Goal: Information Seeking & Learning: Learn about a topic

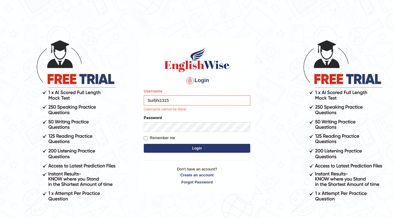
type input "Surbhi1315"
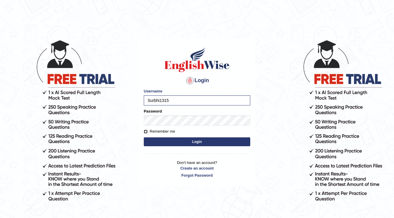
click at [147, 131] on input "Remember me" at bounding box center [146, 132] width 4 height 4
checkbox input "true"
click at [189, 143] on button "Login" at bounding box center [197, 141] width 106 height 9
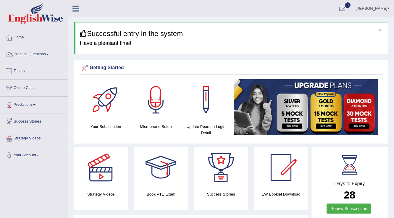
click at [20, 69] on link "Tests" at bounding box center [33, 70] width 67 height 15
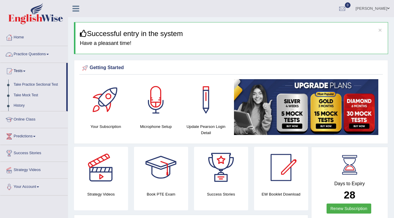
click at [47, 51] on link "Practice Questions" at bounding box center [33, 53] width 67 height 15
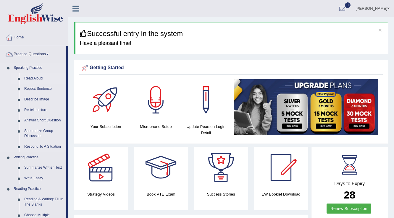
click at [31, 78] on link "Read Aloud" at bounding box center [44, 78] width 45 height 11
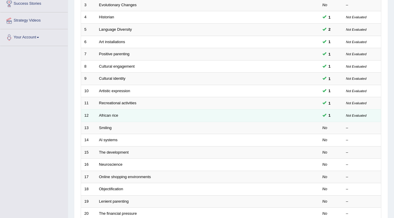
scroll to position [118, 0]
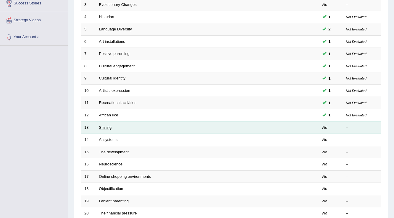
click at [106, 126] on link "Smiling" at bounding box center [105, 127] width 13 height 4
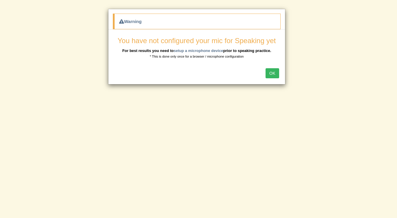
click at [274, 74] on button "OK" at bounding box center [273, 73] width 14 height 10
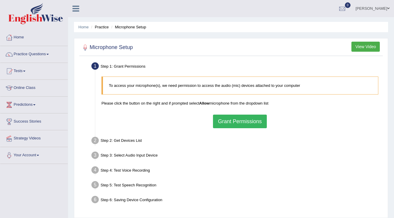
click at [234, 119] on button "Grant Permissions" at bounding box center [240, 122] width 54 height 14
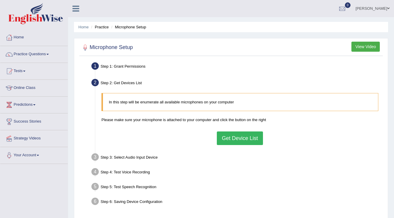
click at [237, 142] on button "Get Device List" at bounding box center [240, 139] width 46 height 14
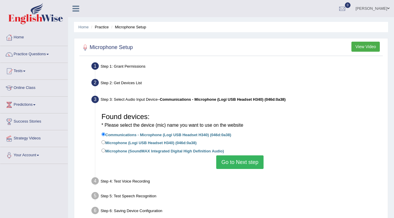
click at [236, 162] on button "Go to Next step" at bounding box center [239, 162] width 47 height 14
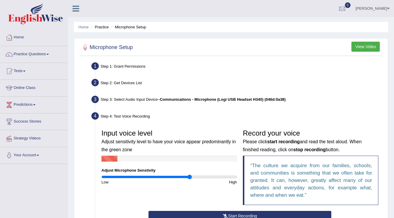
click at [189, 176] on input "range" at bounding box center [168, 177] width 135 height 5
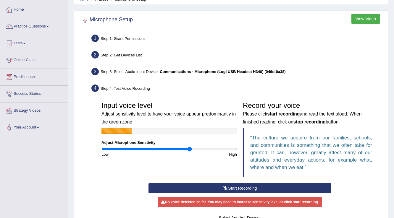
scroll to position [71, 0]
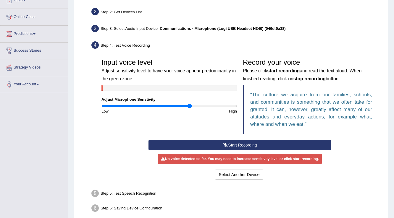
click at [233, 144] on button "Start Recording" at bounding box center [239, 145] width 182 height 10
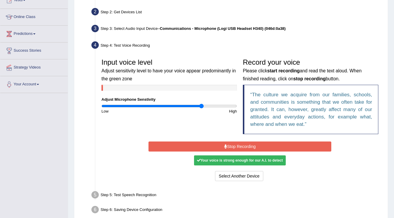
click at [201, 106] on input "range" at bounding box center [168, 106] width 135 height 5
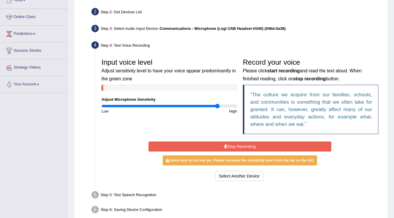
click at [217, 107] on input "range" at bounding box center [168, 106] width 135 height 5
click at [214, 107] on input "range" at bounding box center [168, 106] width 135 height 5
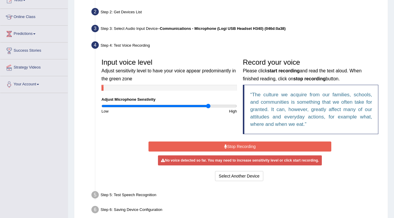
click at [208, 107] on input "range" at bounding box center [168, 106] width 135 height 5
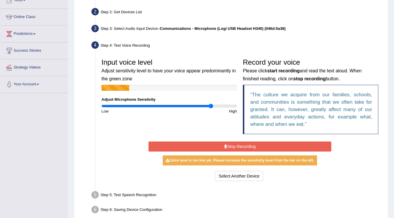
click at [211, 106] on input "range" at bounding box center [168, 106] width 135 height 5
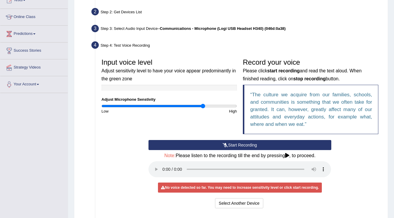
click at [203, 106] on input "range" at bounding box center [168, 106] width 135 height 5
click at [207, 105] on input "range" at bounding box center [168, 106] width 135 height 5
type input "1.64"
click at [210, 107] on input "range" at bounding box center [168, 106] width 135 height 5
click at [231, 147] on button "Start Recording" at bounding box center [239, 145] width 182 height 10
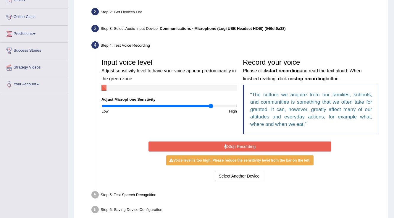
click at [258, 147] on button "Stop Recording" at bounding box center [239, 147] width 182 height 10
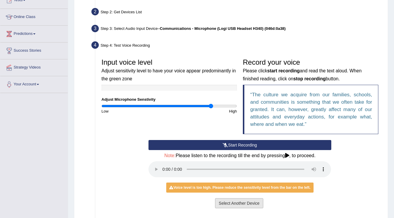
click at [220, 202] on button "Select Another Device" at bounding box center [239, 203] width 48 height 10
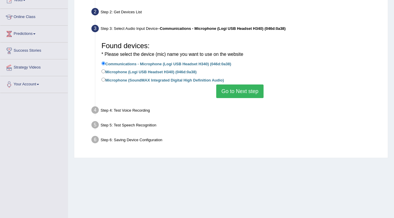
click at [106, 74] on label "Microphone (Logi USB Headset H340) (046d:0a38)" at bounding box center [148, 71] width 95 height 7
click at [105, 73] on input "Microphone (Logi USB Headset H340) (046d:0a38)" at bounding box center [103, 71] width 4 height 4
radio input "true"
click at [250, 86] on button "Go to Next step" at bounding box center [239, 92] width 47 height 14
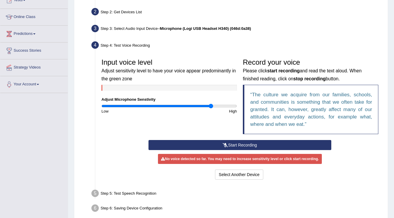
click at [233, 143] on button "Start Recording" at bounding box center [239, 145] width 182 height 10
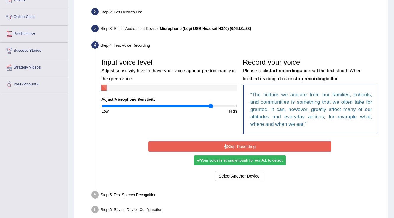
click at [262, 148] on button "Stop Recording" at bounding box center [239, 147] width 182 height 10
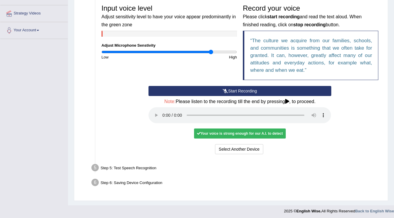
scroll to position [126, 0]
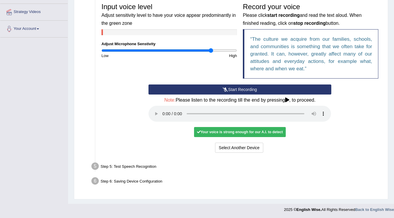
click at [208, 50] on input "range" at bounding box center [168, 50] width 135 height 5
click at [204, 50] on input "range" at bounding box center [168, 50] width 135 height 5
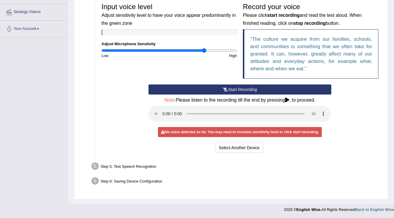
click at [253, 90] on button "Start Recording" at bounding box center [239, 90] width 182 height 10
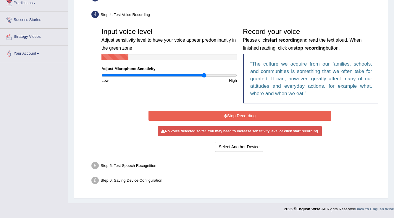
scroll to position [99, 0]
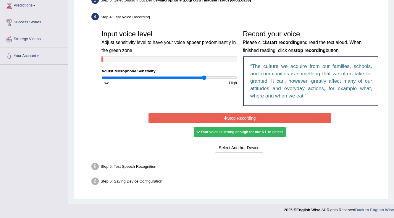
click at [255, 117] on button "Stop Recording" at bounding box center [239, 118] width 182 height 10
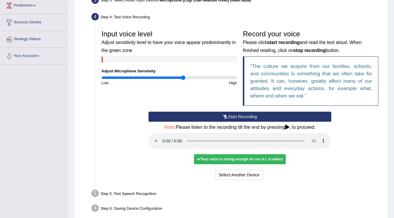
click at [183, 78] on input "range" at bounding box center [168, 77] width 135 height 5
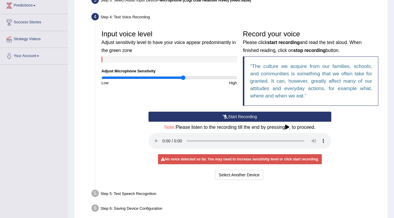
click at [209, 117] on button "Start Recording" at bounding box center [239, 117] width 182 height 10
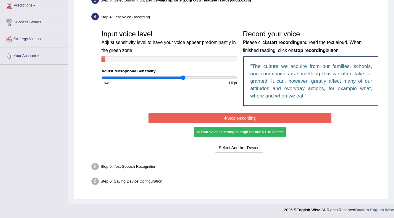
click at [266, 130] on div "Your voice is strong enough for our A.I. to detect" at bounding box center [240, 132] width 92 height 10
click at [228, 119] on button "Stop Recording" at bounding box center [239, 118] width 182 height 10
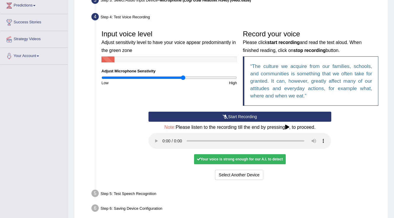
scroll to position [126, 0]
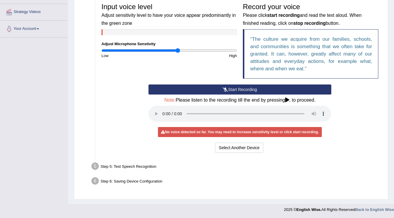
click at [177, 51] on input "range" at bounding box center [168, 50] width 135 height 5
click at [203, 88] on button "Start Recording" at bounding box center [239, 90] width 182 height 10
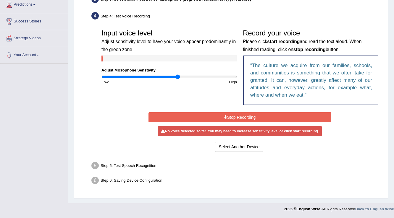
scroll to position [99, 0]
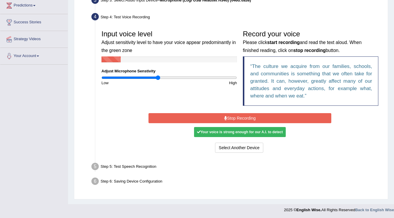
type input "0.84"
click at [158, 78] on input "range" at bounding box center [168, 77] width 135 height 5
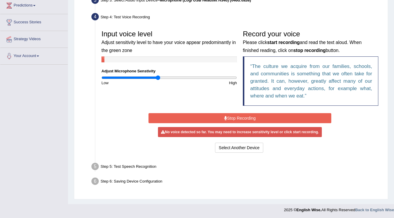
click at [227, 116] on button "Stop Recording" at bounding box center [239, 118] width 182 height 10
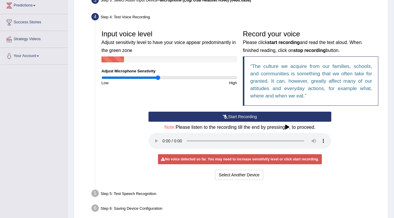
click at [227, 116] on button "Start Recording" at bounding box center [239, 117] width 182 height 10
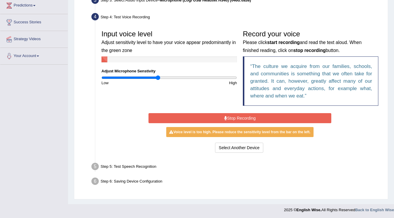
click at [227, 116] on button "Stop Recording" at bounding box center [239, 118] width 182 height 10
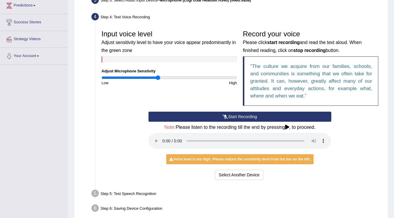
click at [350, 163] on div "Start Recording Stop Recording Note: Please listen to the recording till the en…" at bounding box center [239, 147] width 283 height 70
click at [242, 117] on button "Start Recording" at bounding box center [239, 117] width 182 height 10
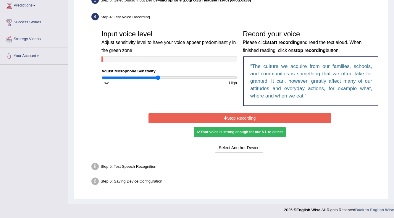
click at [251, 114] on button "Stop Recording" at bounding box center [239, 118] width 182 height 10
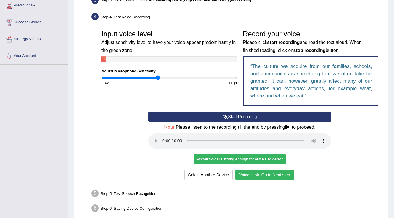
click at [281, 174] on button "Voice is ok. Go to Next step" at bounding box center [264, 175] width 59 height 10
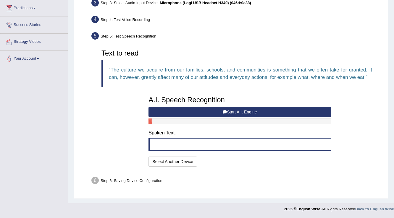
scroll to position [96, 0]
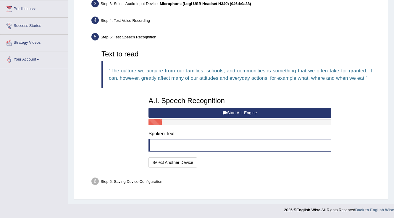
click at [246, 110] on button "Start A.I. Engine" at bounding box center [239, 113] width 182 height 10
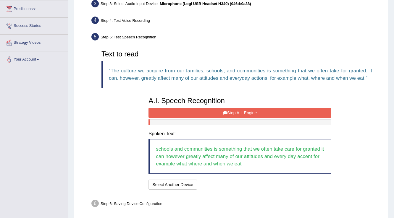
click at [246, 110] on button "Stop A.I. Engine" at bounding box center [239, 113] width 182 height 10
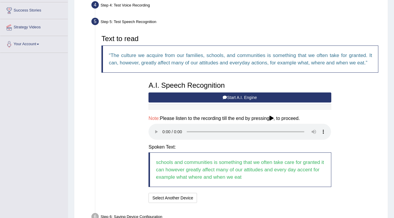
scroll to position [123, 0]
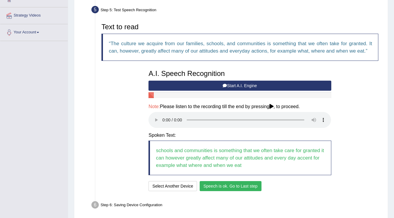
click at [240, 185] on button "Speech is ok. Go to Last step" at bounding box center [230, 186] width 62 height 10
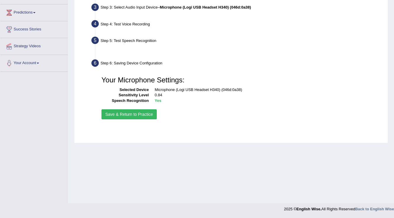
scroll to position [92, 0]
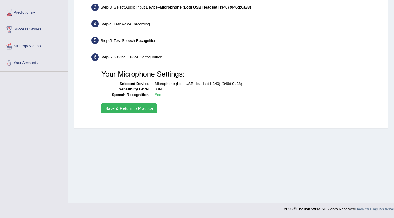
click at [134, 106] on button "Save & Return to Practice" at bounding box center [128, 108] width 55 height 10
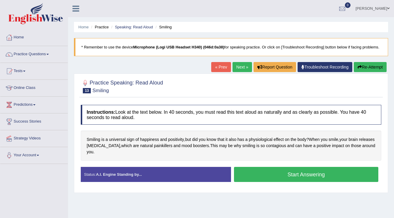
click at [257, 172] on button "Start Answering" at bounding box center [306, 174] width 144 height 15
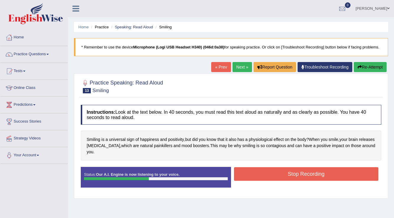
click at [257, 172] on button "Stop Recording" at bounding box center [306, 174] width 144 height 14
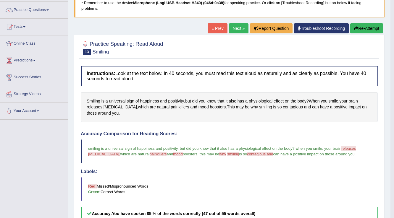
scroll to position [43, 0]
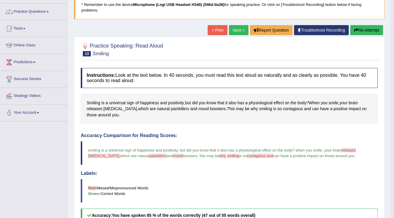
click at [236, 32] on link "Next »" at bounding box center [239, 30] width 20 height 10
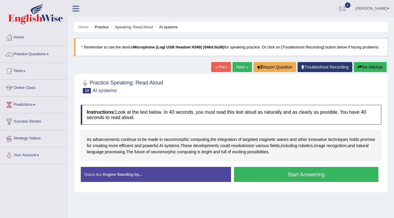
click at [294, 174] on button "Start Answering" at bounding box center [306, 174] width 144 height 15
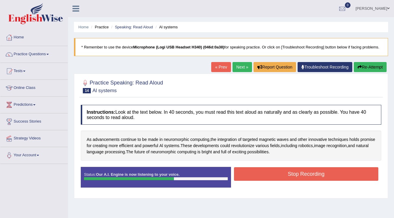
click at [278, 169] on button "Stop Recording" at bounding box center [306, 174] width 144 height 14
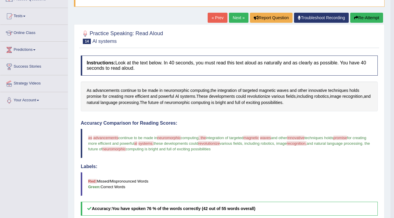
scroll to position [47, 0]
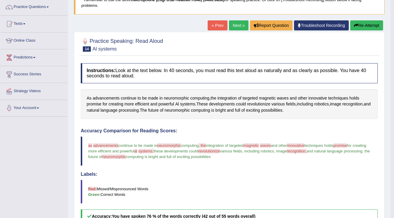
click at [236, 27] on link "Next »" at bounding box center [239, 25] width 20 height 10
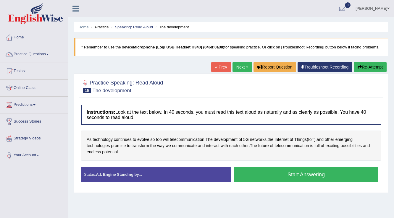
click at [318, 179] on button "Start Answering" at bounding box center [306, 174] width 144 height 15
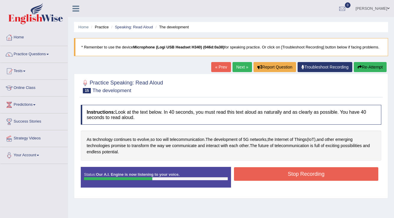
click at [318, 179] on button "Stop Recording" at bounding box center [306, 174] width 144 height 14
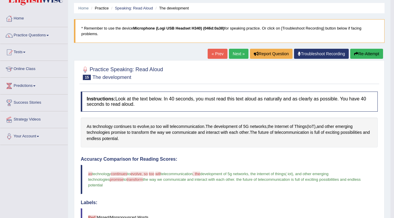
scroll to position [19, 0]
click at [239, 56] on link "Next »" at bounding box center [239, 54] width 20 height 10
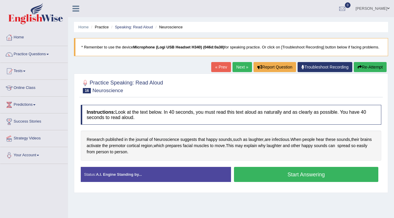
click at [294, 176] on button "Start Answering" at bounding box center [306, 174] width 144 height 15
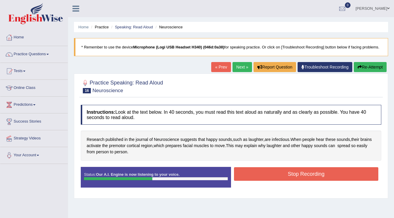
click at [294, 176] on button "Stop Recording" at bounding box center [306, 174] width 144 height 14
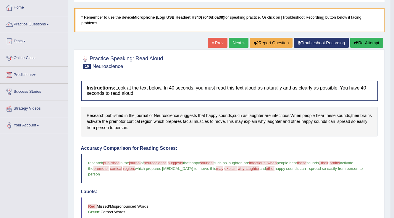
scroll to position [24, 0]
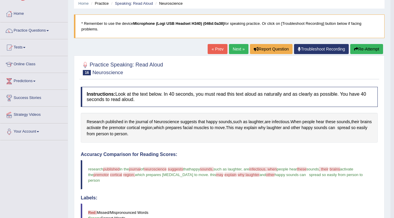
click at [47, 30] on link "Practice Questions" at bounding box center [33, 29] width 67 height 15
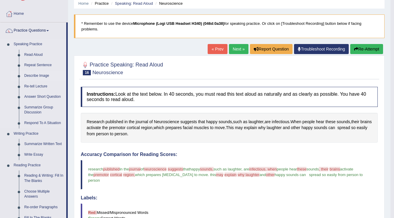
click at [41, 76] on link "Describe Image" at bounding box center [44, 76] width 45 height 11
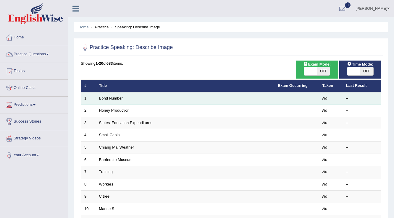
click at [101, 101] on td "Bond Number" at bounding box center [185, 98] width 179 height 12
click at [115, 100] on link "Bond Number" at bounding box center [111, 98] width 24 height 4
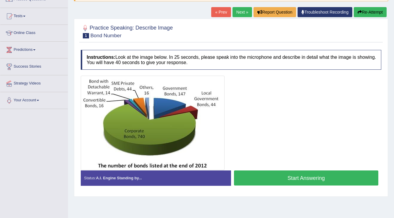
scroll to position [71, 0]
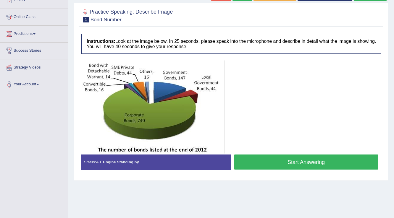
click at [318, 158] on button "Start Answering" at bounding box center [306, 162] width 144 height 15
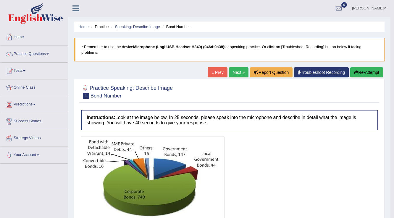
scroll to position [0, 0]
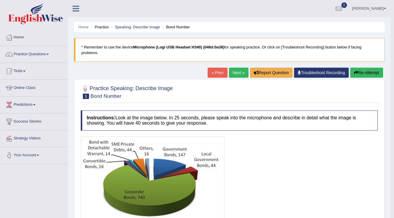
click at [243, 71] on link "Next »" at bounding box center [239, 73] width 20 height 10
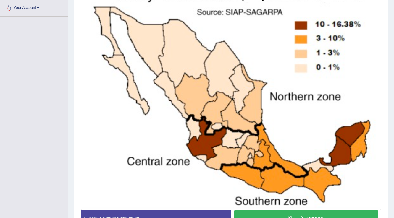
scroll to position [184, 0]
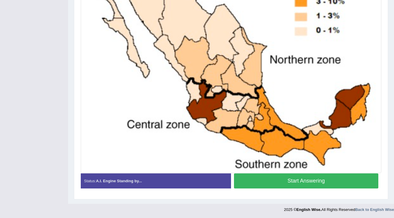
click at [301, 184] on button "Start Answering" at bounding box center [306, 180] width 144 height 15
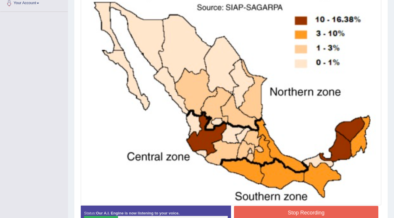
scroll to position [161, 0]
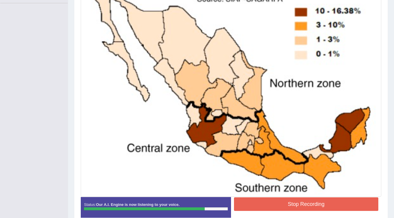
click at [309, 204] on button "Stop Recording" at bounding box center [306, 204] width 144 height 14
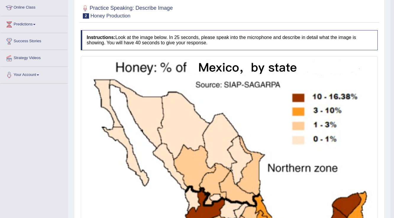
scroll to position [43, 0]
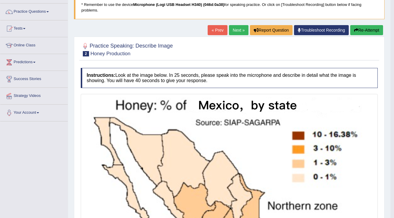
click at [231, 30] on link "Next »" at bounding box center [239, 30] width 20 height 10
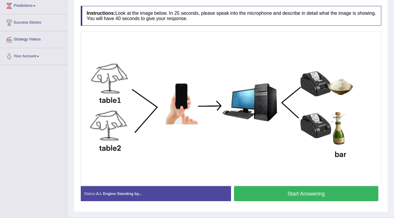
scroll to position [111, 0]
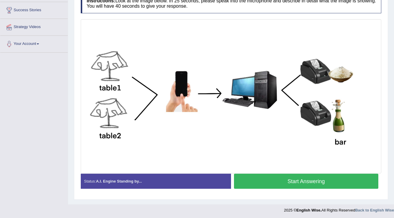
click at [294, 180] on button "Start Answering" at bounding box center [306, 181] width 144 height 15
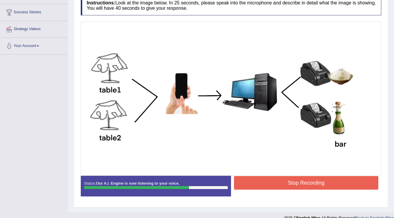
scroll to position [117, 0]
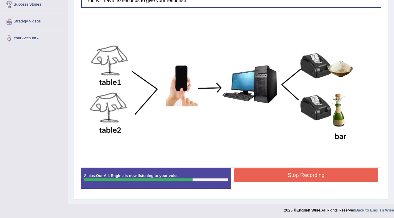
click at [321, 176] on button "Stop Recording" at bounding box center [306, 175] width 144 height 14
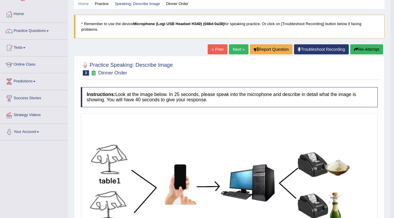
scroll to position [22, 0]
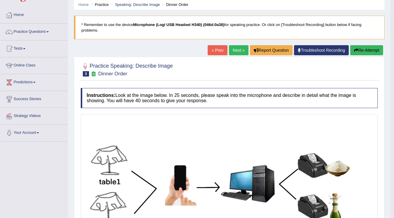
click at [238, 50] on link "Next »" at bounding box center [239, 50] width 20 height 10
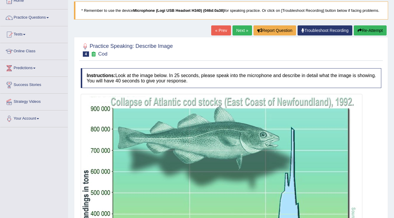
scroll to position [47, 0]
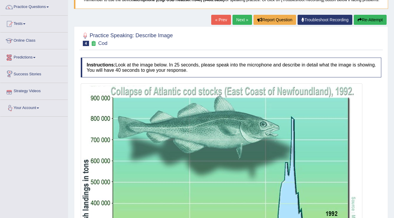
click at [35, 91] on link "Strategy Videos" at bounding box center [33, 90] width 67 height 15
